Goal: Navigation & Orientation: Go to known website

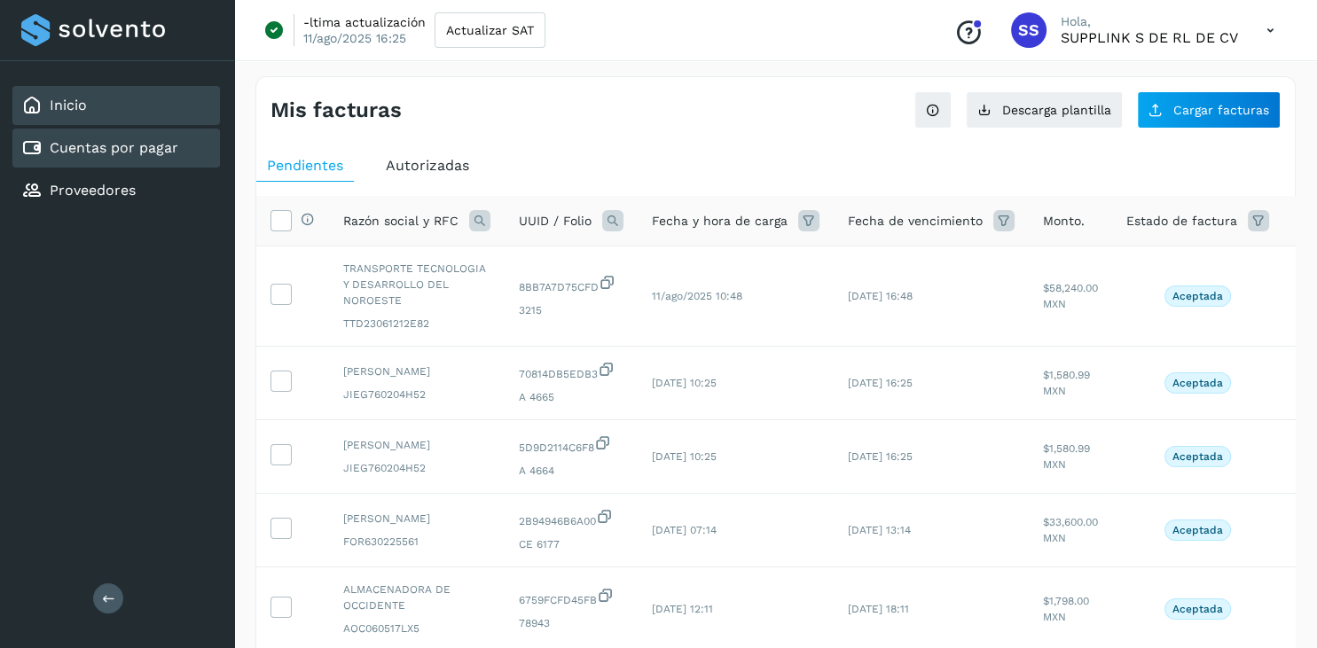
click at [116, 106] on div "Inicio" at bounding box center [115, 105] width 207 height 39
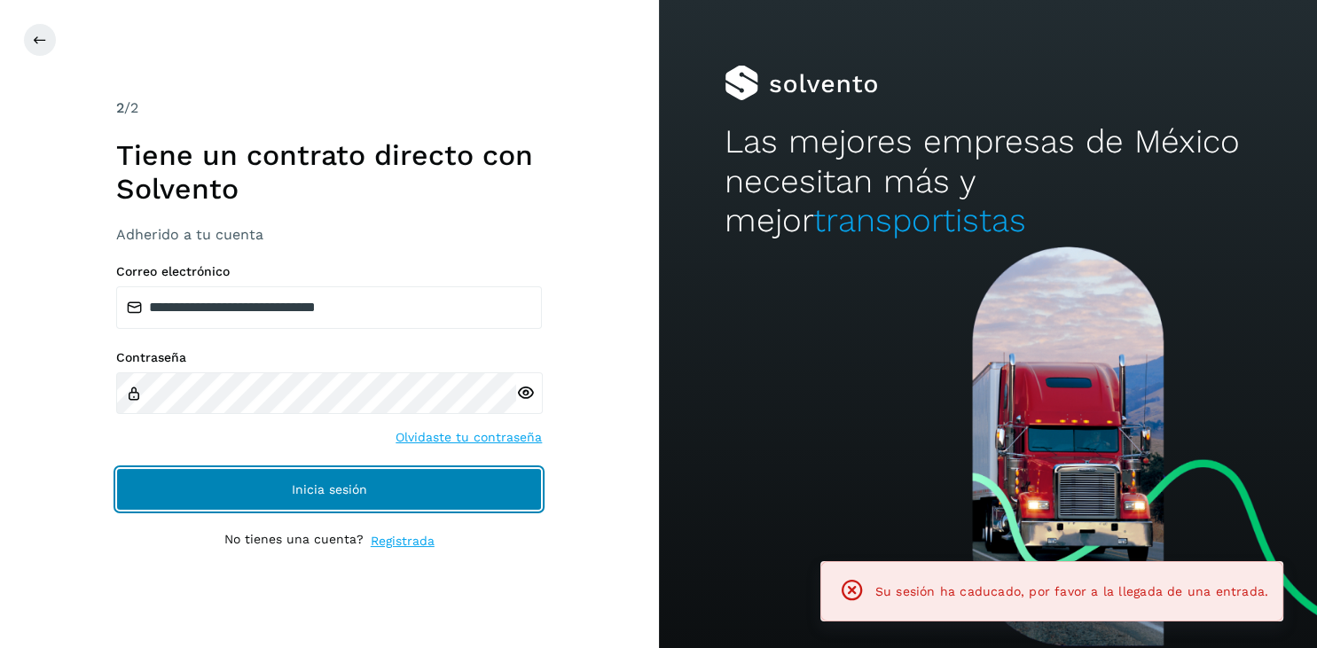
click at [250, 487] on button "Inicia sesión" at bounding box center [329, 489] width 426 height 43
